Goal: Information Seeking & Learning: Learn about a topic

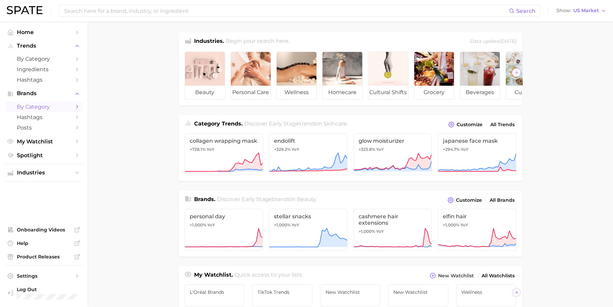
click at [48, 106] on span "by Category" at bounding box center [44, 107] width 54 height 6
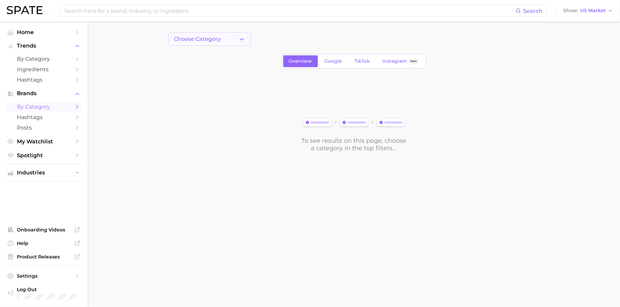
click at [216, 33] on button "Choose Category" at bounding box center [209, 38] width 83 height 13
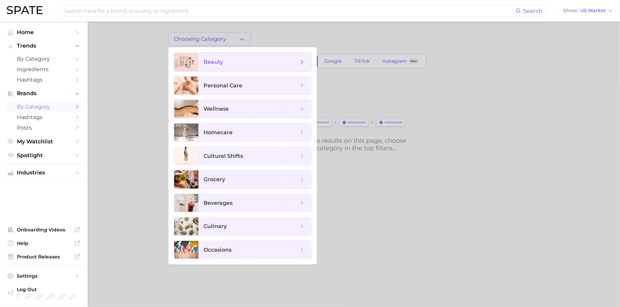
click at [236, 66] on span "beauty" at bounding box center [254, 62] width 113 height 18
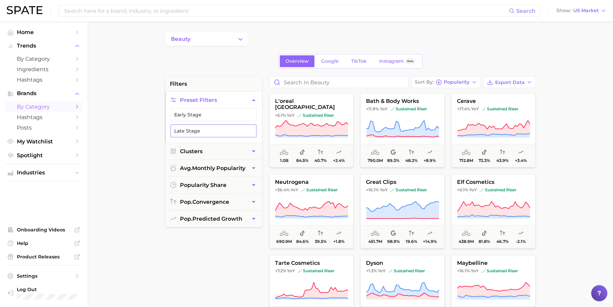
click at [228, 131] on button "Late Stage" at bounding box center [214, 130] width 86 height 13
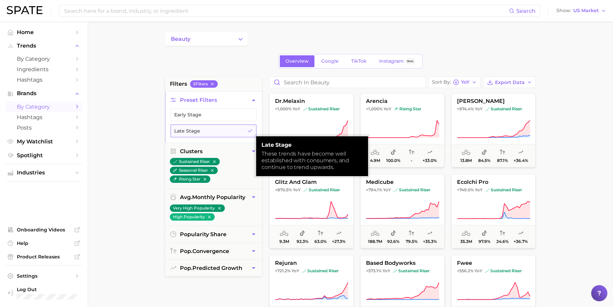
click at [228, 131] on button "Late Stage" at bounding box center [214, 130] width 86 height 13
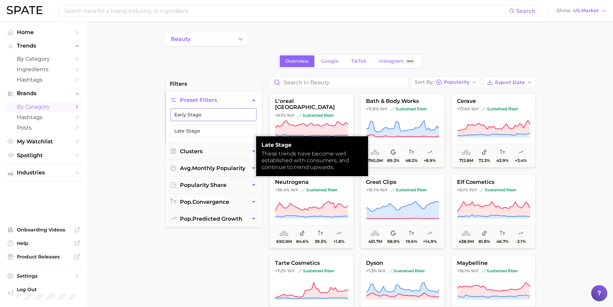
click at [230, 111] on button "Early Stage" at bounding box center [214, 114] width 86 height 13
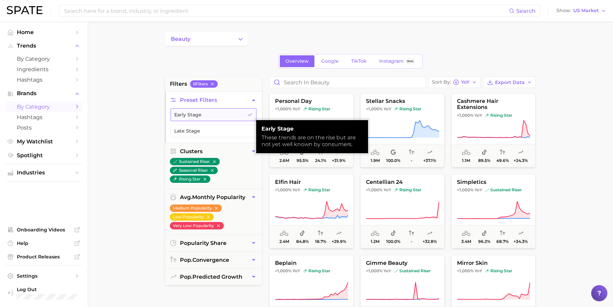
click at [230, 112] on button "Early Stage" at bounding box center [214, 114] width 86 height 13
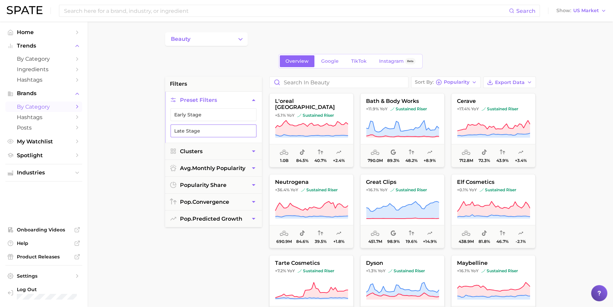
click at [225, 134] on button "Late Stage" at bounding box center [214, 130] width 86 height 13
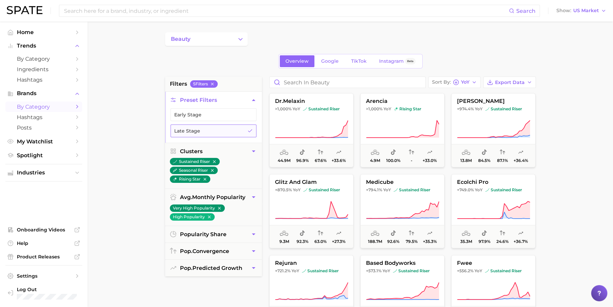
click at [225, 134] on button "Late Stage" at bounding box center [214, 130] width 86 height 13
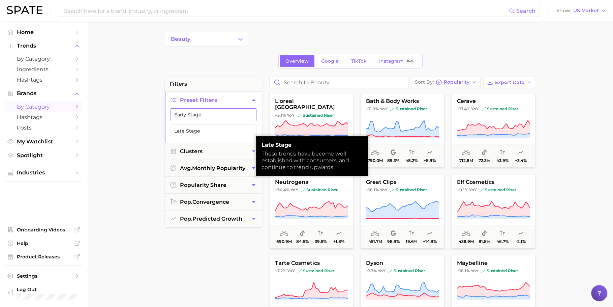
click at [229, 116] on button "Early Stage" at bounding box center [214, 114] width 86 height 13
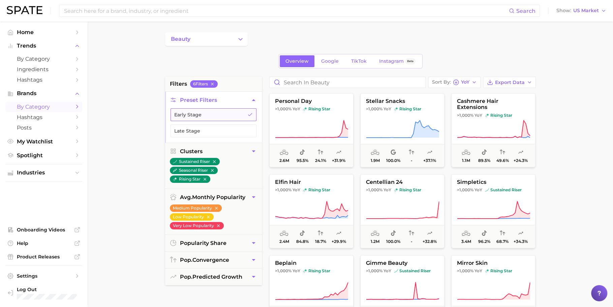
click at [229, 116] on button "Early Stage" at bounding box center [214, 114] width 86 height 13
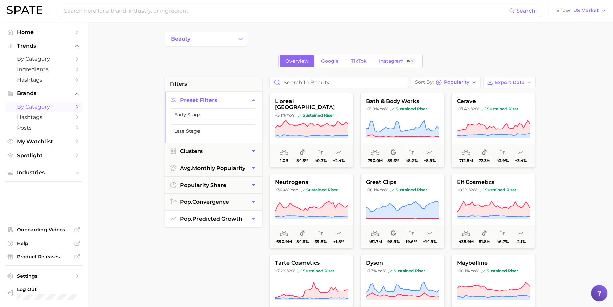
click at [196, 220] on button "pop. predicted growth" at bounding box center [213, 218] width 97 height 17
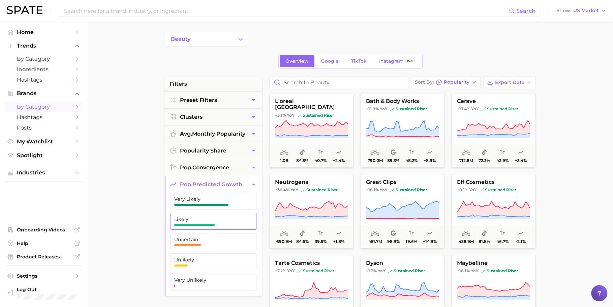
click at [210, 224] on span "button" at bounding box center [194, 225] width 41 height 2
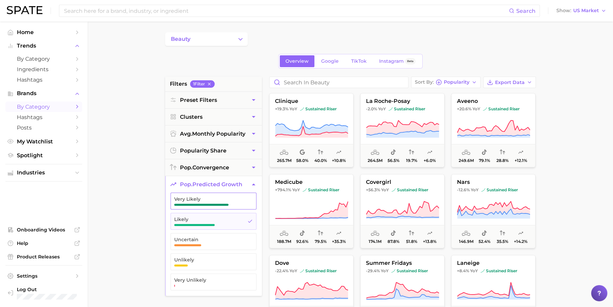
click at [213, 204] on span "button" at bounding box center [201, 205] width 54 height 2
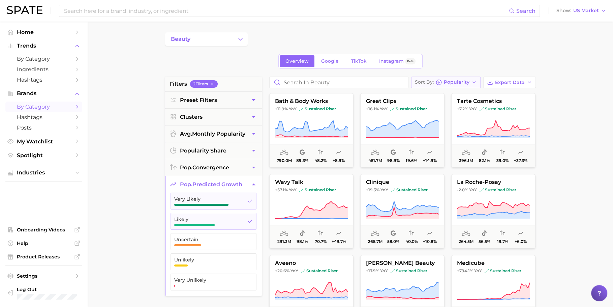
click at [437, 84] on div "Sort By Popularity" at bounding box center [442, 82] width 55 height 6
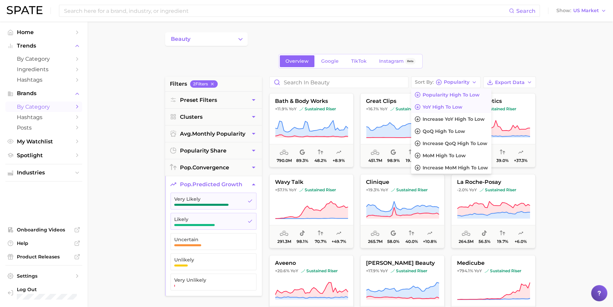
click at [437, 105] on span "YoY high to low" at bounding box center [443, 107] width 40 height 6
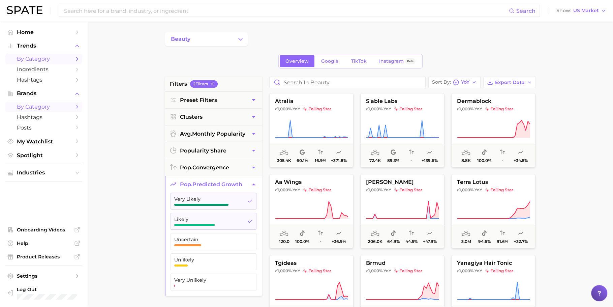
click at [65, 58] on span "by Category" at bounding box center [44, 59] width 54 height 6
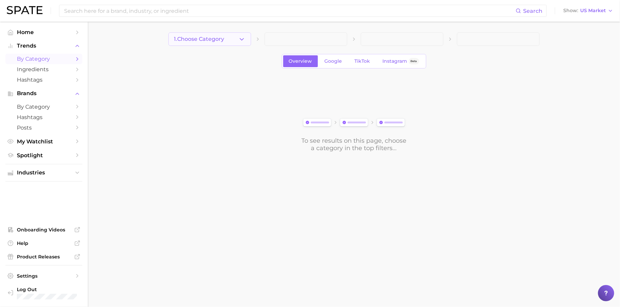
click at [214, 37] on span "1. Choose Category" at bounding box center [199, 39] width 50 height 6
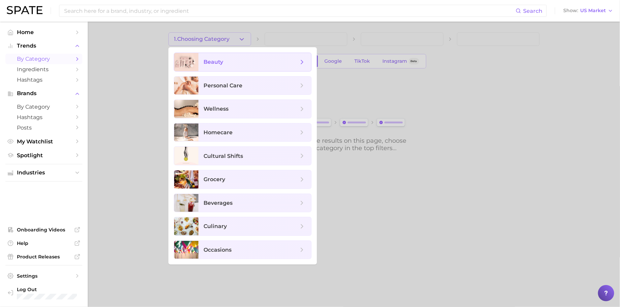
click at [231, 61] on span "beauty" at bounding box center [251, 61] width 94 height 7
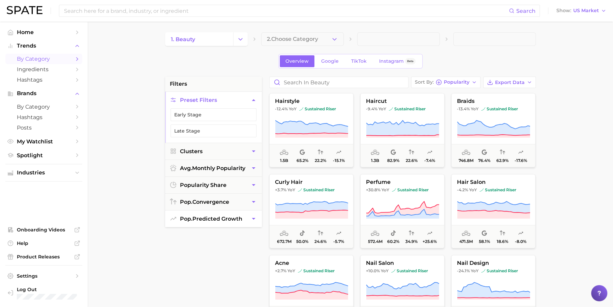
click at [220, 218] on span "pop. predicted growth" at bounding box center [211, 219] width 62 height 6
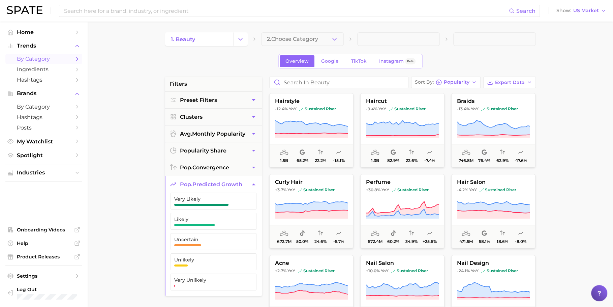
click at [210, 220] on span "Likely" at bounding box center [208, 221] width 68 height 9
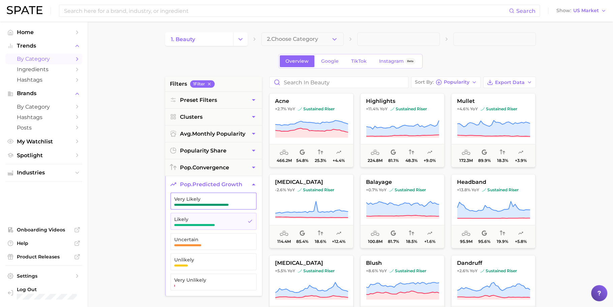
click at [216, 194] on button "Very Likely" at bounding box center [214, 201] width 86 height 17
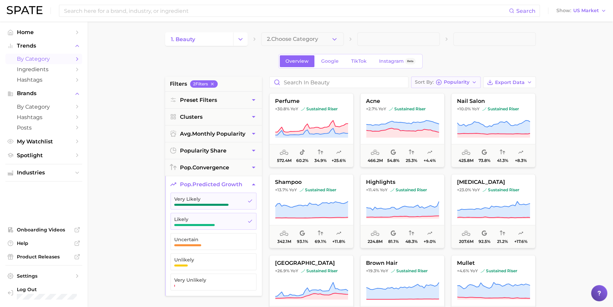
click at [445, 85] on button "Sort By Popularity" at bounding box center [445, 82] width 69 height 11
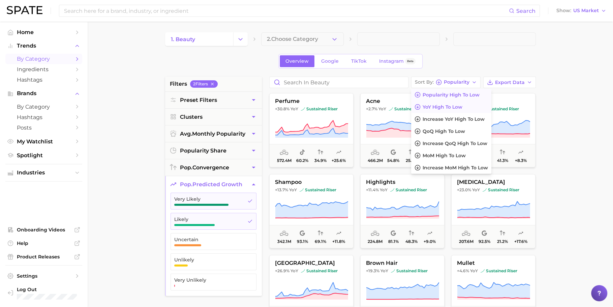
click at [442, 107] on span "YoY high to low" at bounding box center [443, 107] width 40 height 6
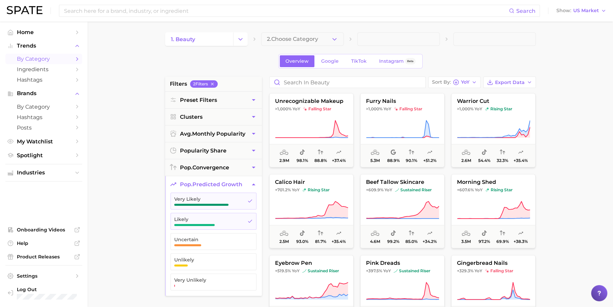
click at [475, 52] on div "1. beauty 2. Choose Category Overview Google TikTok Instagram Beta filters 2 Fi…" at bounding box center [350, 265] width 371 height 467
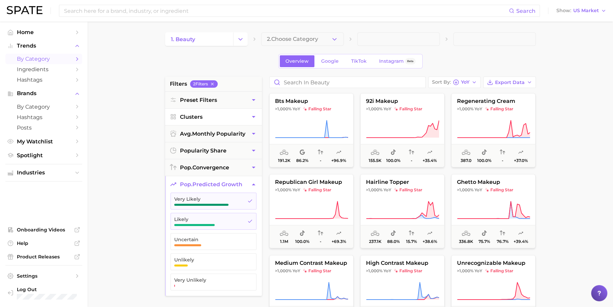
click at [229, 114] on button "Clusters" at bounding box center [213, 117] width 97 height 17
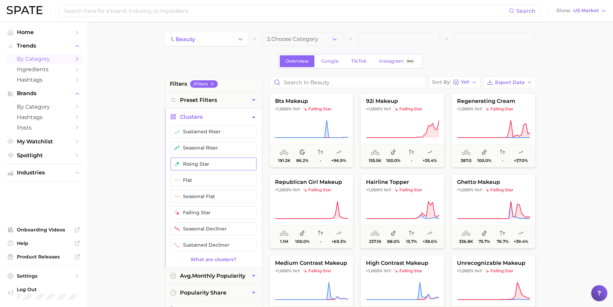
click at [218, 165] on button "rising star" at bounding box center [214, 163] width 86 height 13
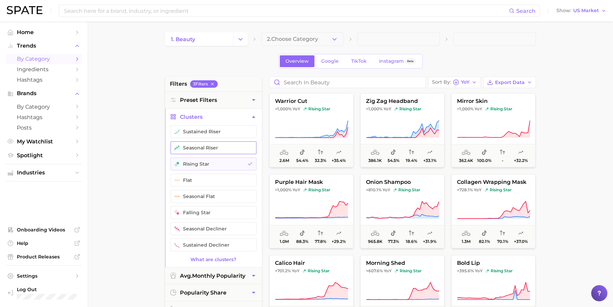
click at [223, 145] on button "seasonal riser" at bounding box center [214, 147] width 86 height 13
click at [227, 127] on button "sustained riser" at bounding box center [214, 131] width 86 height 13
click at [231, 113] on button "Clusters" at bounding box center [213, 117] width 97 height 17
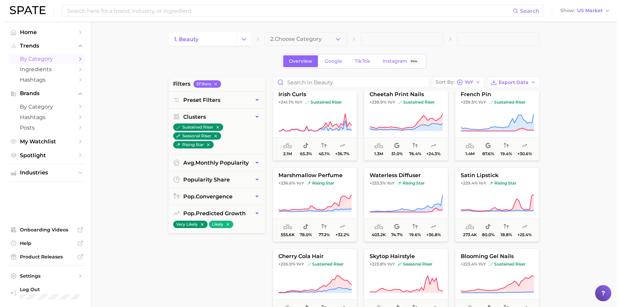
scroll to position [805, 0]
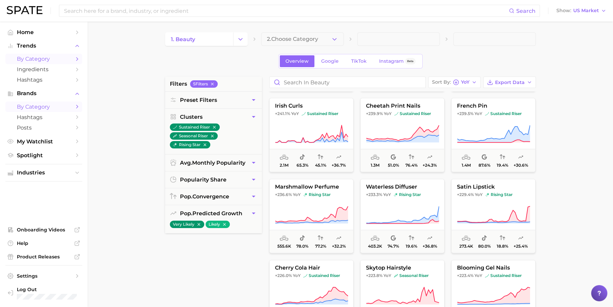
click at [51, 110] on link "by Category" at bounding box center [43, 107] width 77 height 10
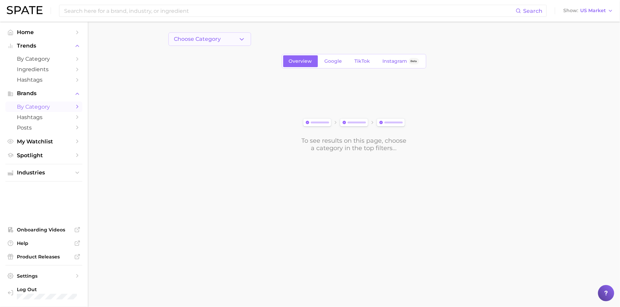
click at [222, 40] on button "Choose Category" at bounding box center [209, 38] width 83 height 13
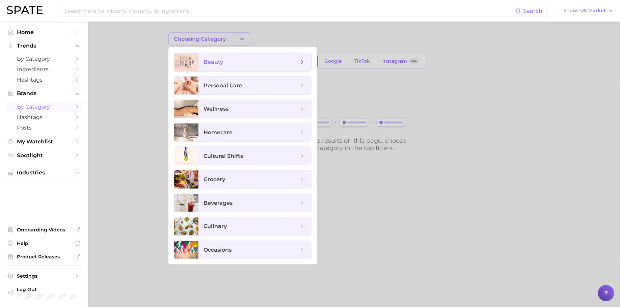
click at [230, 57] on span "beauty" at bounding box center [254, 62] width 113 height 18
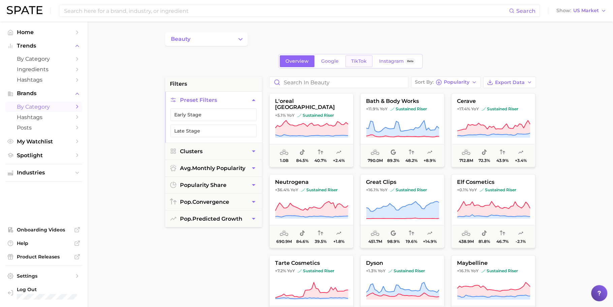
click at [357, 58] on span "TikTok" at bounding box center [359, 61] width 16 height 6
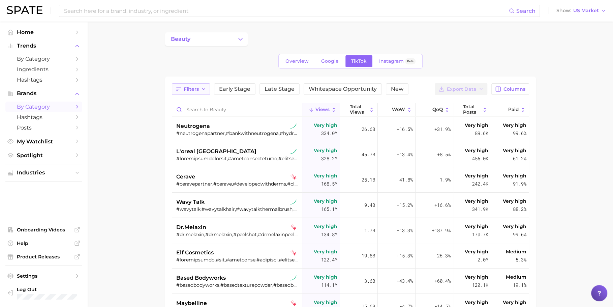
click at [204, 90] on icon "button" at bounding box center [203, 88] width 5 height 5
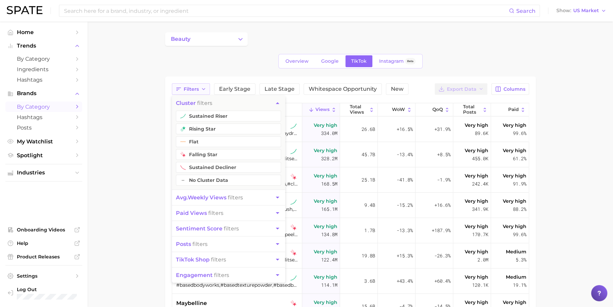
click at [204, 90] on icon "button" at bounding box center [203, 88] width 5 height 5
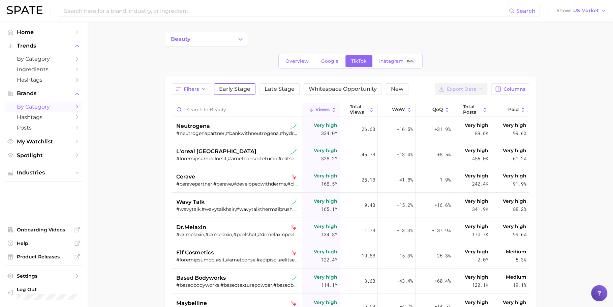
click at [235, 89] on span "Early Stage" at bounding box center [234, 88] width 31 height 5
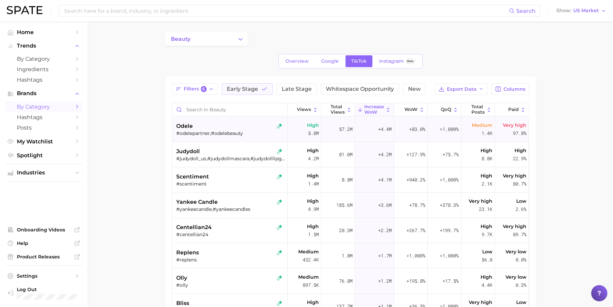
click at [230, 122] on div "odele" at bounding box center [230, 126] width 109 height 8
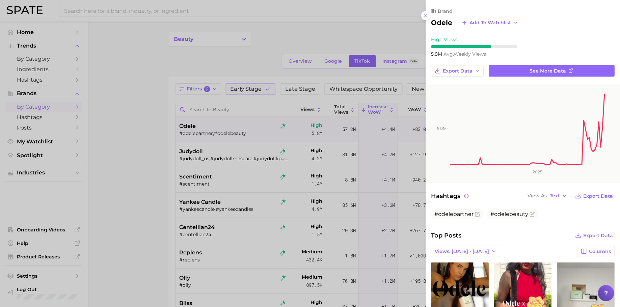
click at [302, 112] on div at bounding box center [310, 153] width 620 height 307
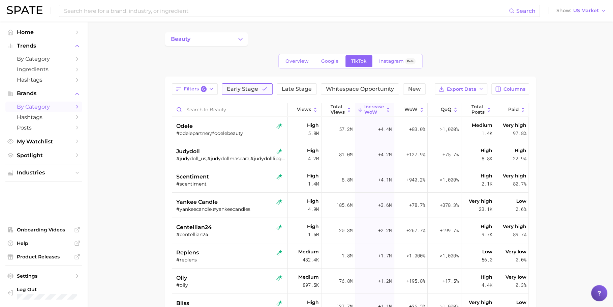
click at [257, 93] on button "Early Stage" at bounding box center [247, 88] width 51 height 11
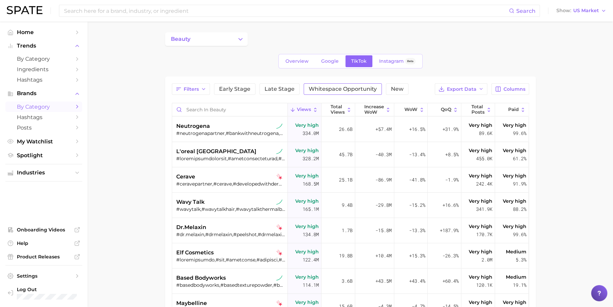
click at [316, 91] on span "Whitespace Opportunity" at bounding box center [343, 88] width 68 height 5
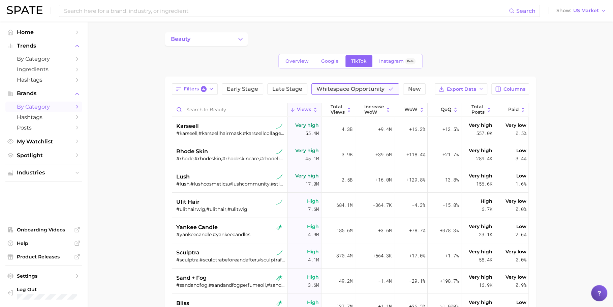
click at [351, 87] on span "Whitespace Opportunity" at bounding box center [351, 88] width 68 height 5
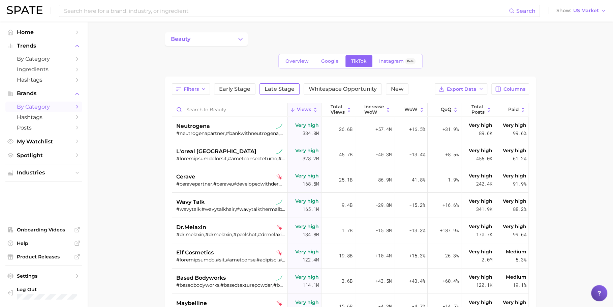
click at [292, 86] on span "Late Stage" at bounding box center [280, 88] width 30 height 5
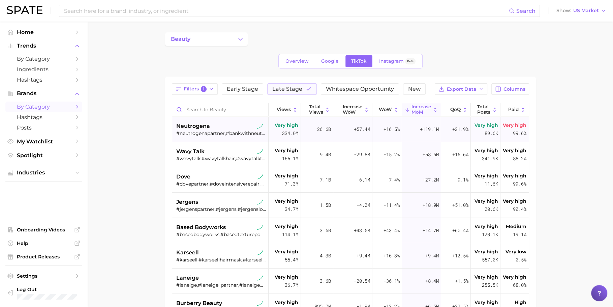
click at [236, 137] on div "neutrogena #neutrogenapartner,#bankwithneutrogena,#hydroboost,#neutrogena,#coll…" at bounding box center [221, 129] width 90 height 25
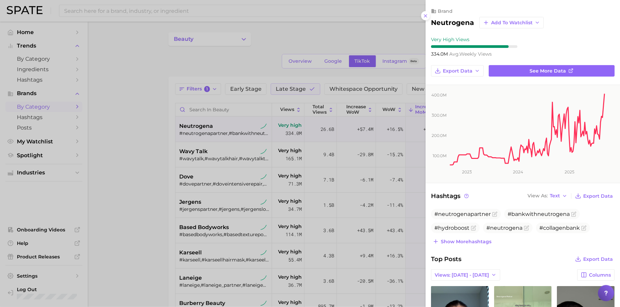
click at [295, 87] on div at bounding box center [310, 153] width 620 height 307
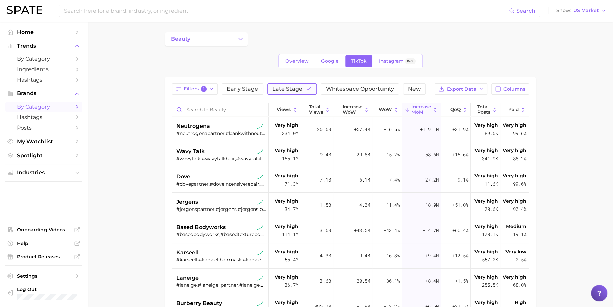
click at [286, 89] on span "Late Stage" at bounding box center [287, 88] width 30 height 5
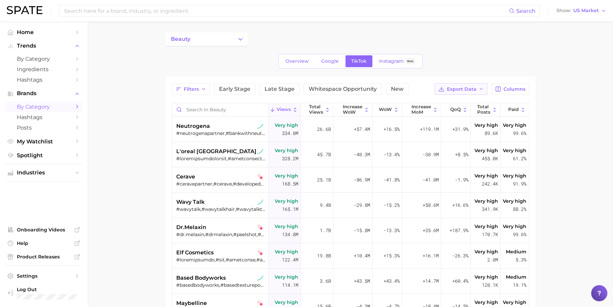
click at [462, 88] on span "Export Data" at bounding box center [462, 89] width 30 height 6
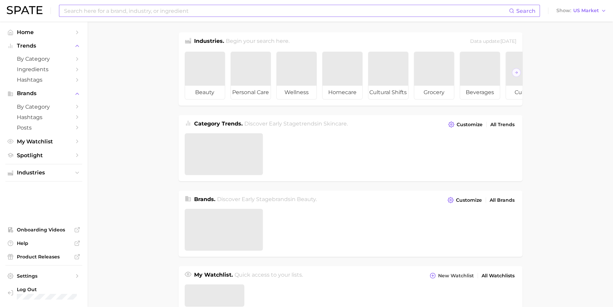
click at [167, 8] on input at bounding box center [286, 10] width 446 height 11
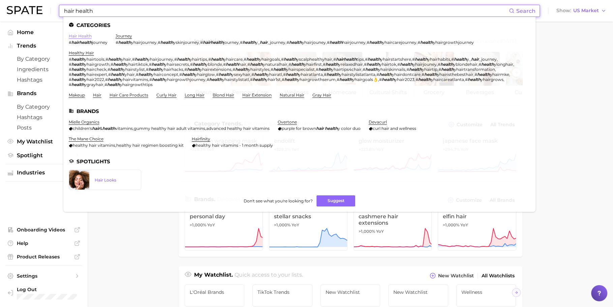
type input "hair health"
click at [82, 35] on link "hair health" at bounding box center [80, 35] width 23 height 5
